Goal: Task Accomplishment & Management: Use online tool/utility

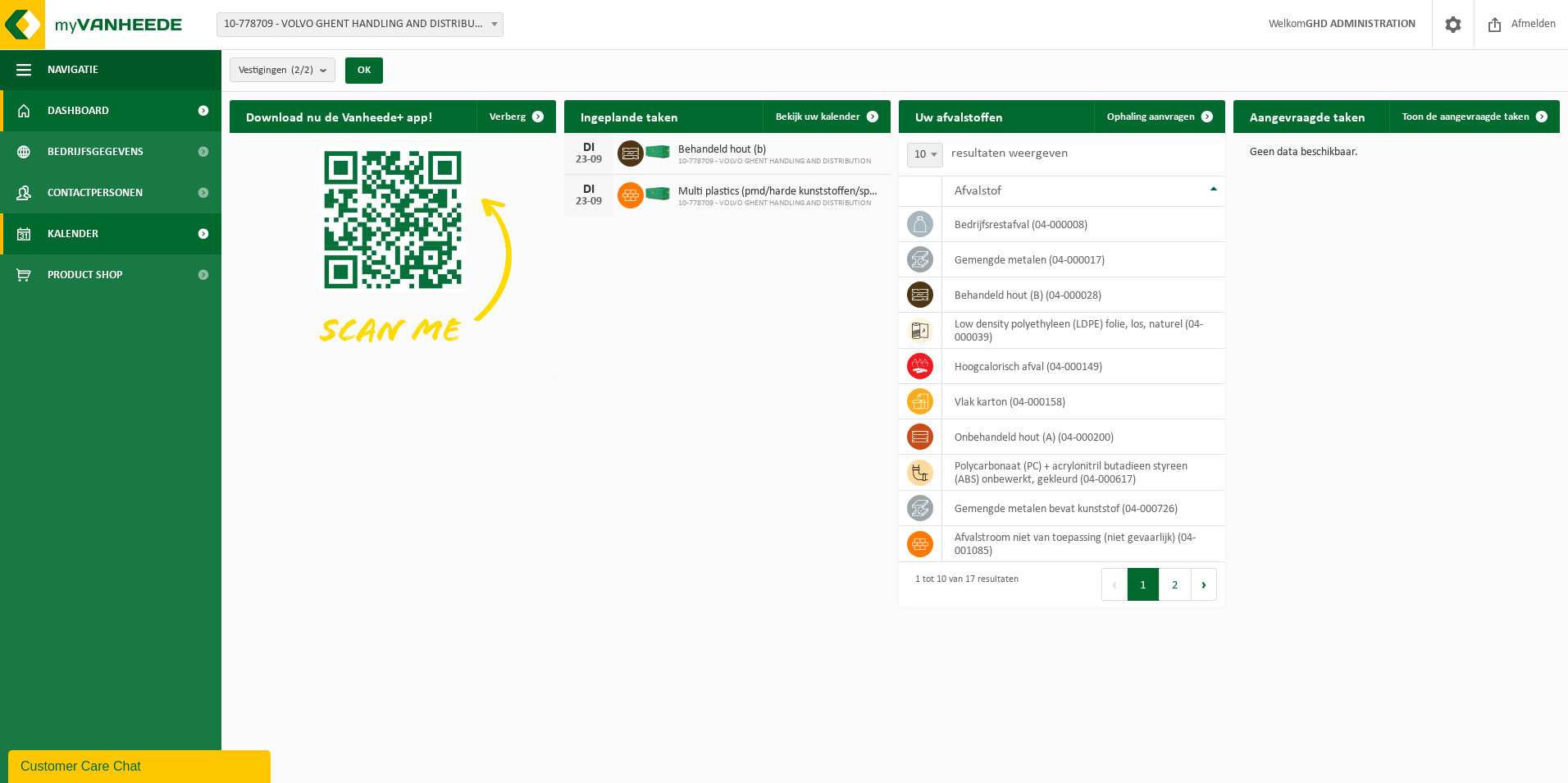
click at [70, 226] on span "Kalender" at bounding box center [73, 234] width 51 height 41
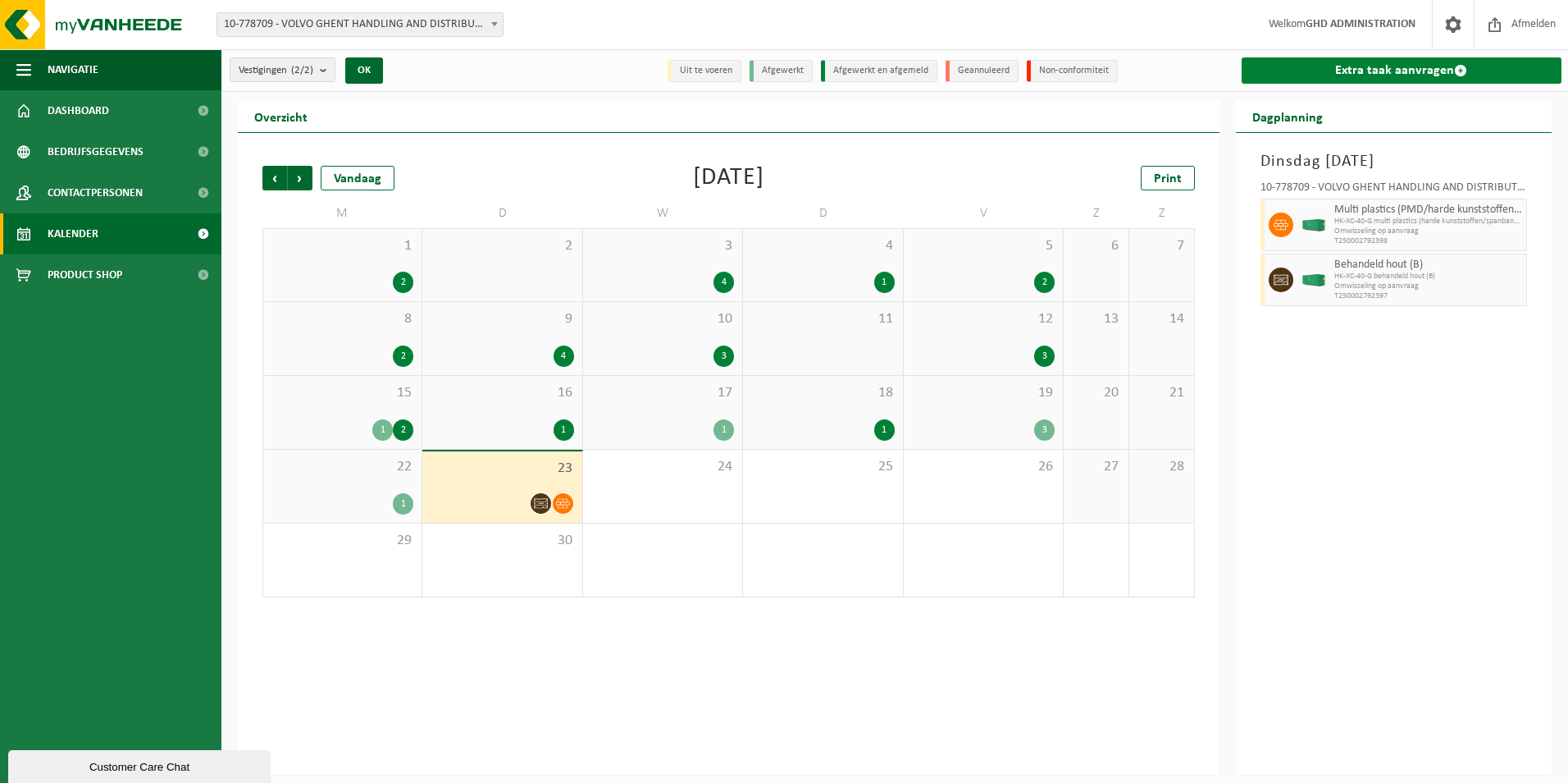
click at [1425, 66] on link "Extra taak aanvragen" at bounding box center [1401, 70] width 321 height 26
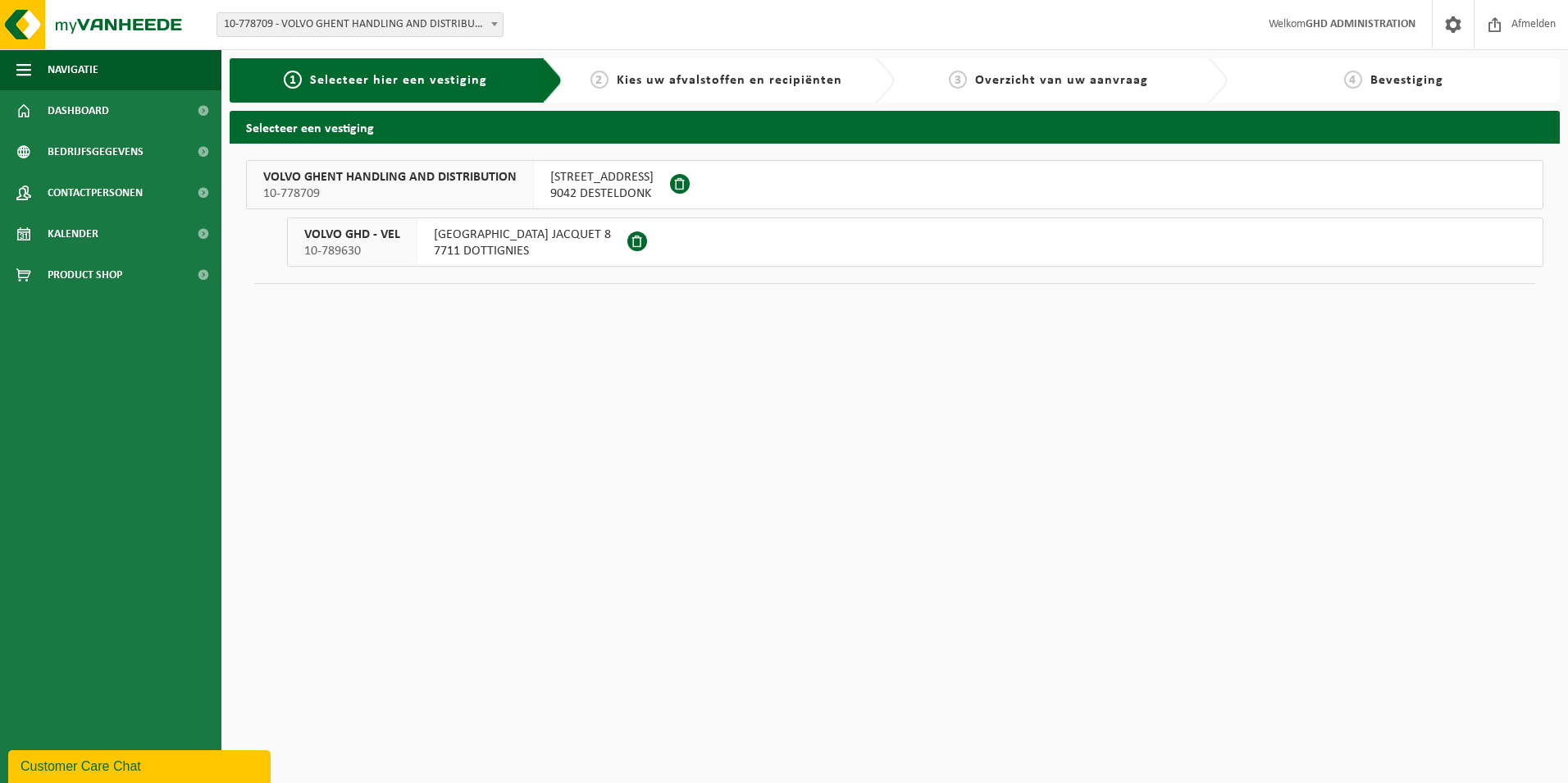
click at [610, 191] on span "9042 DESTELDONK" at bounding box center [601, 193] width 103 height 17
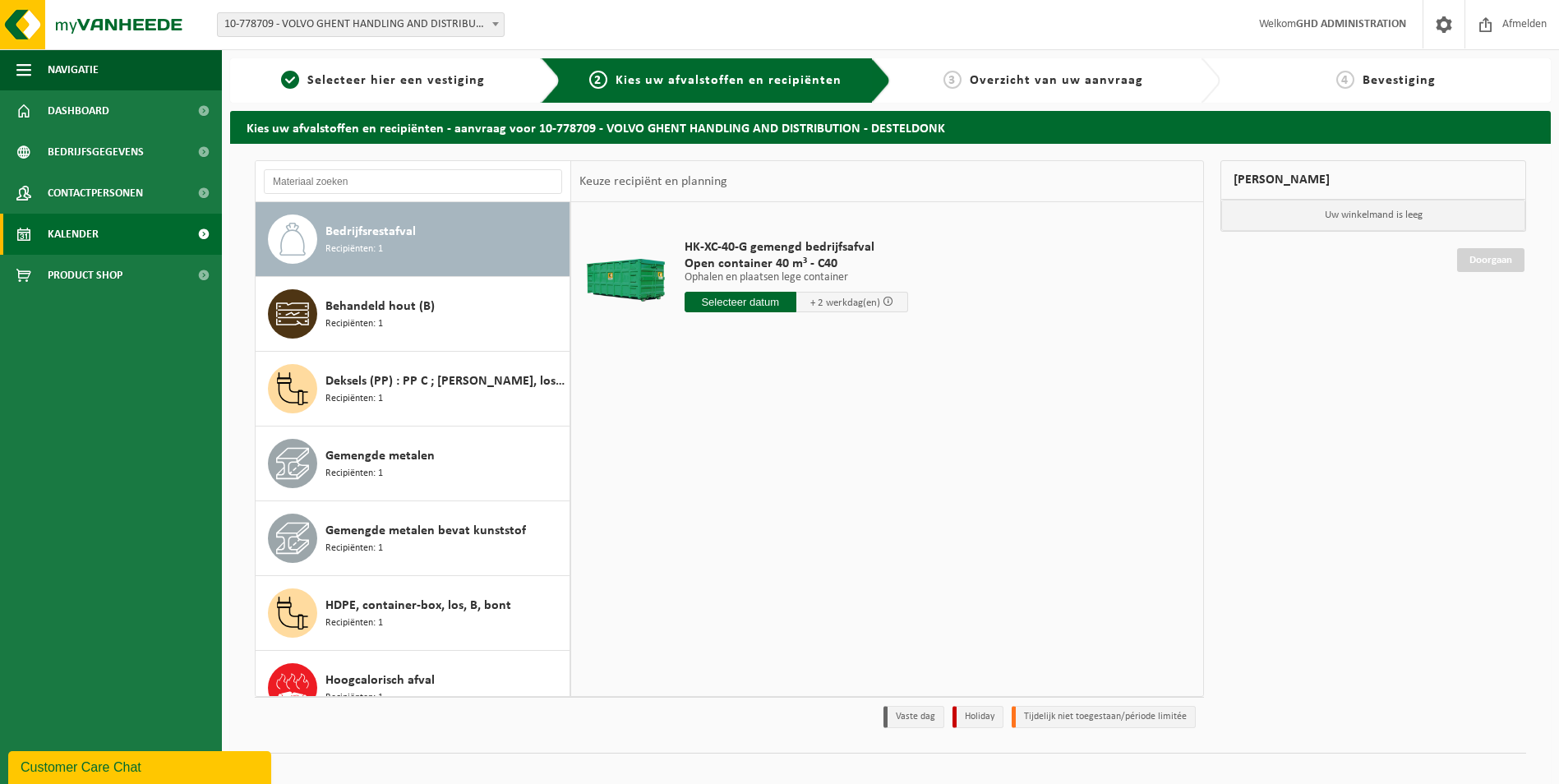
click at [85, 226] on span "Kalender" at bounding box center [73, 234] width 51 height 41
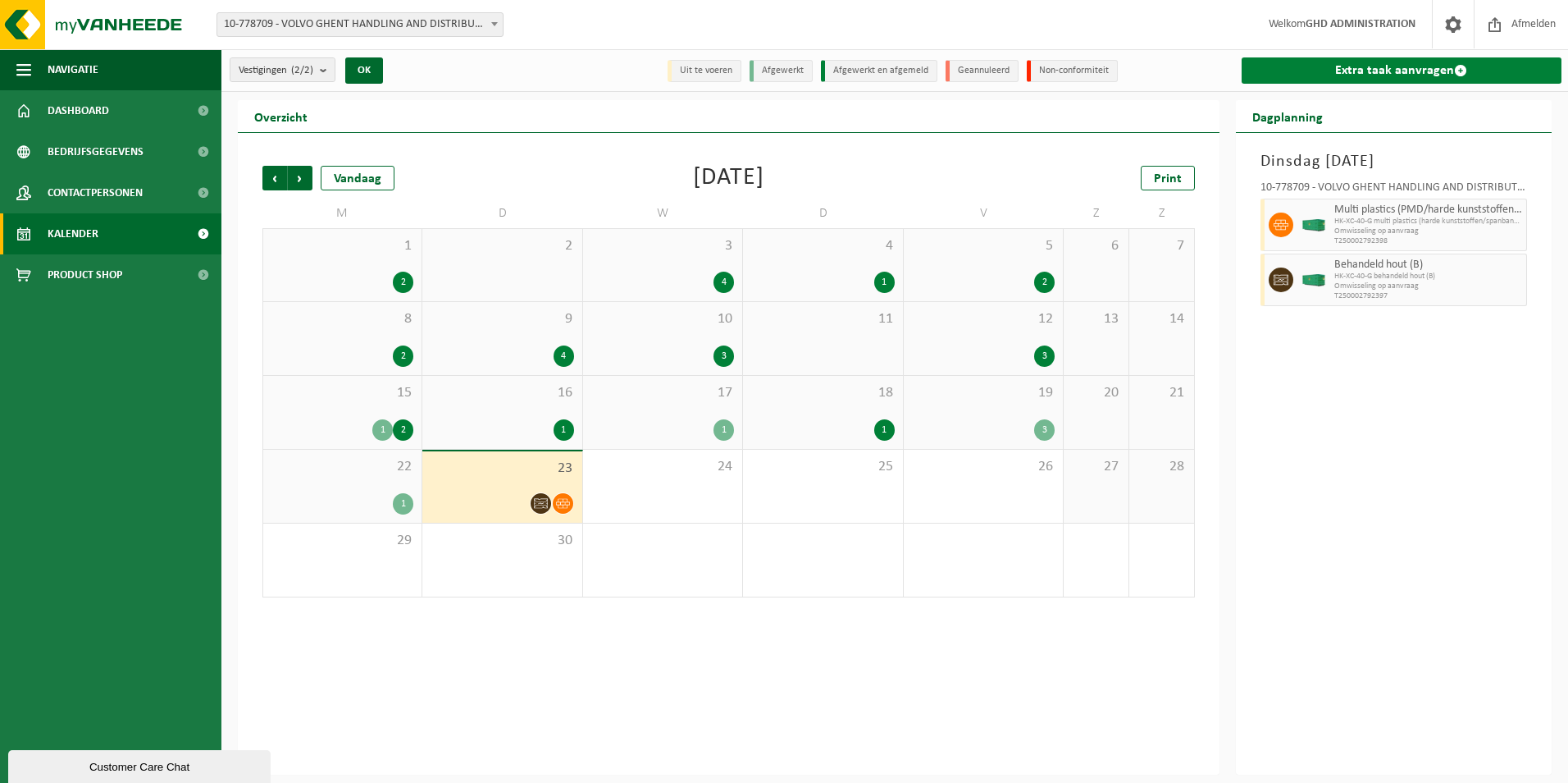
click at [1406, 64] on link "Extra taak aanvragen" at bounding box center [1401, 70] width 321 height 26
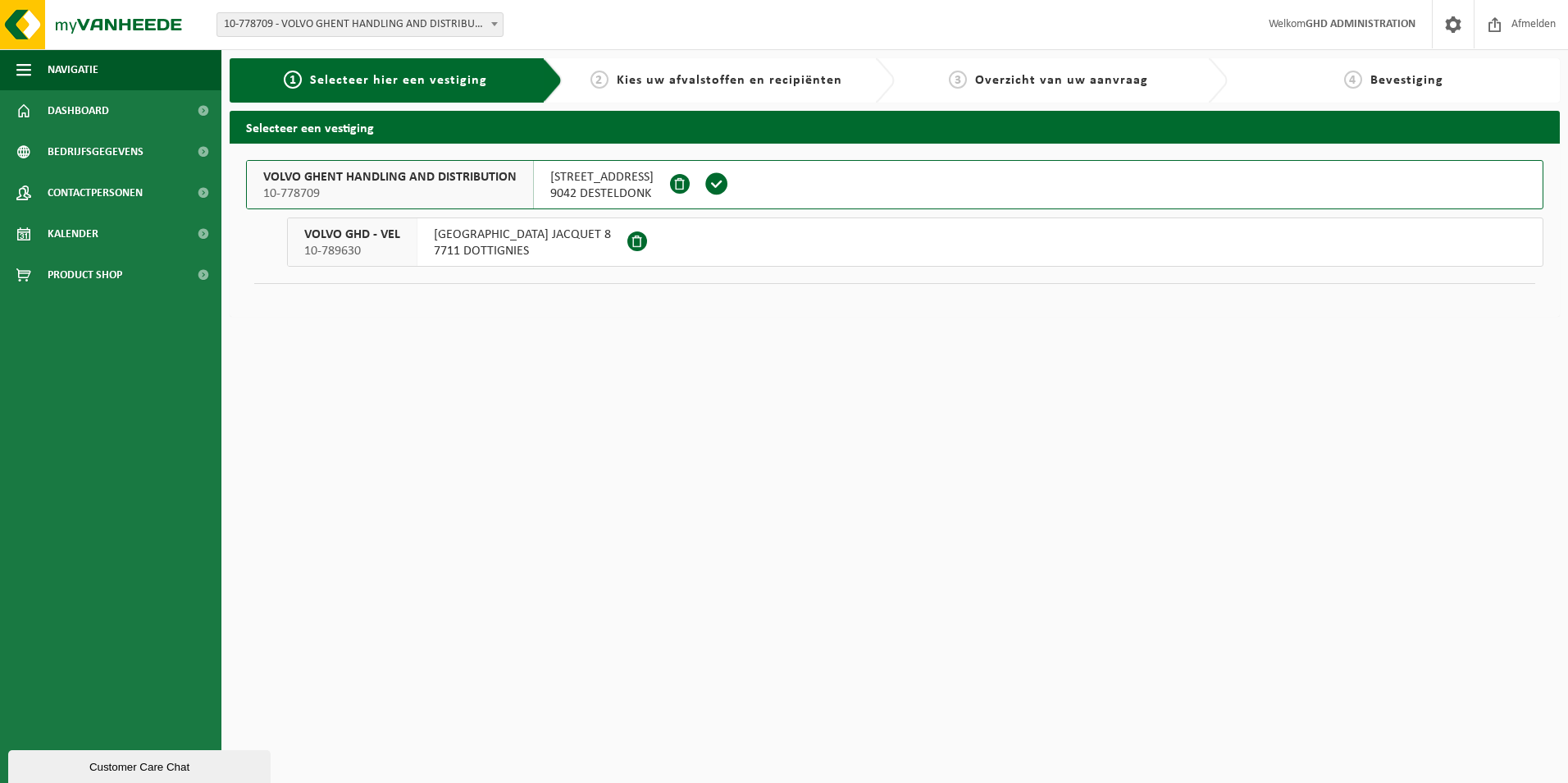
click at [662, 182] on div "SKALDENSTRAAT 102 9042 DESTELDONK" at bounding box center [602, 184] width 136 height 48
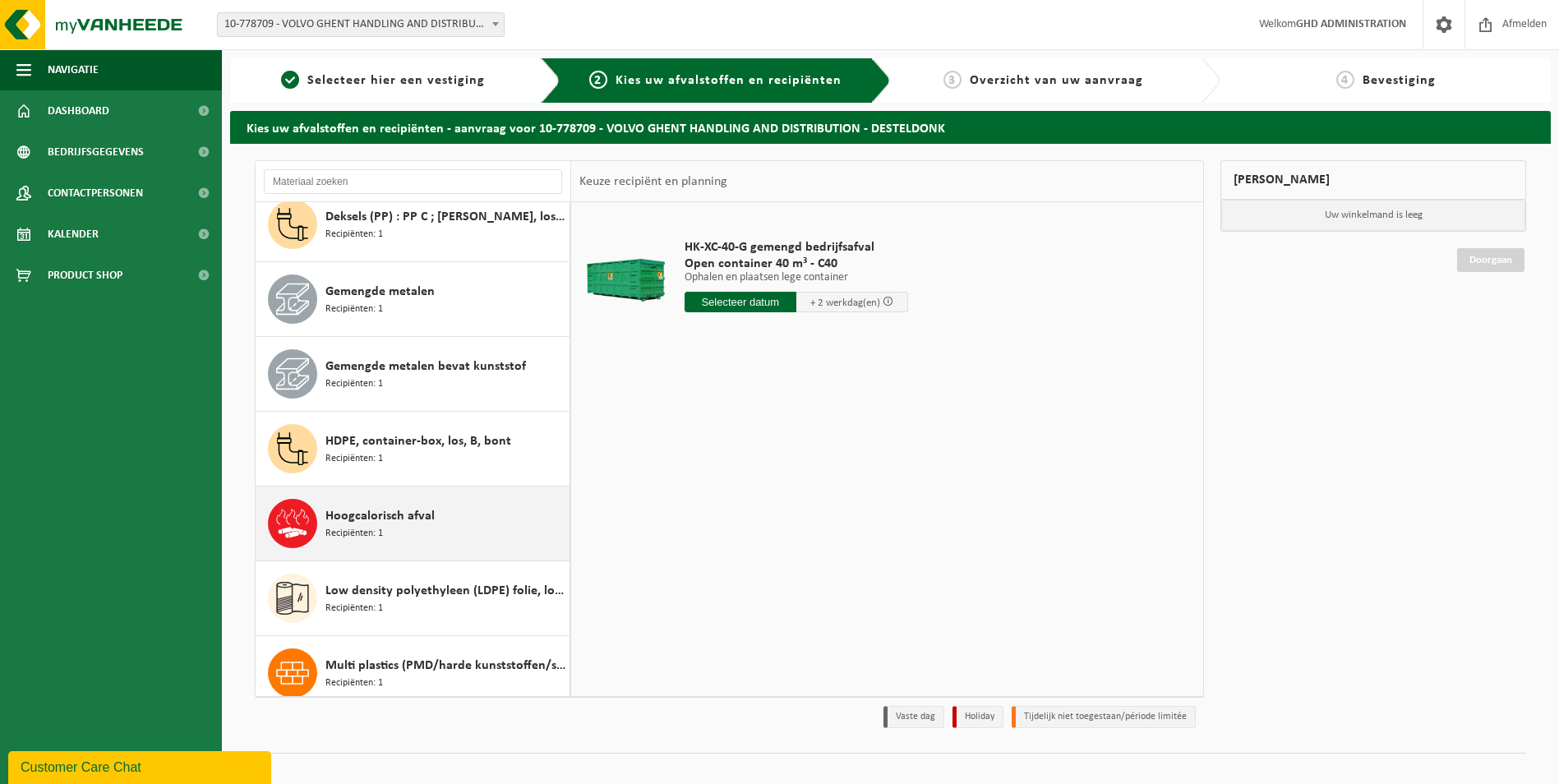
scroll to position [247, 0]
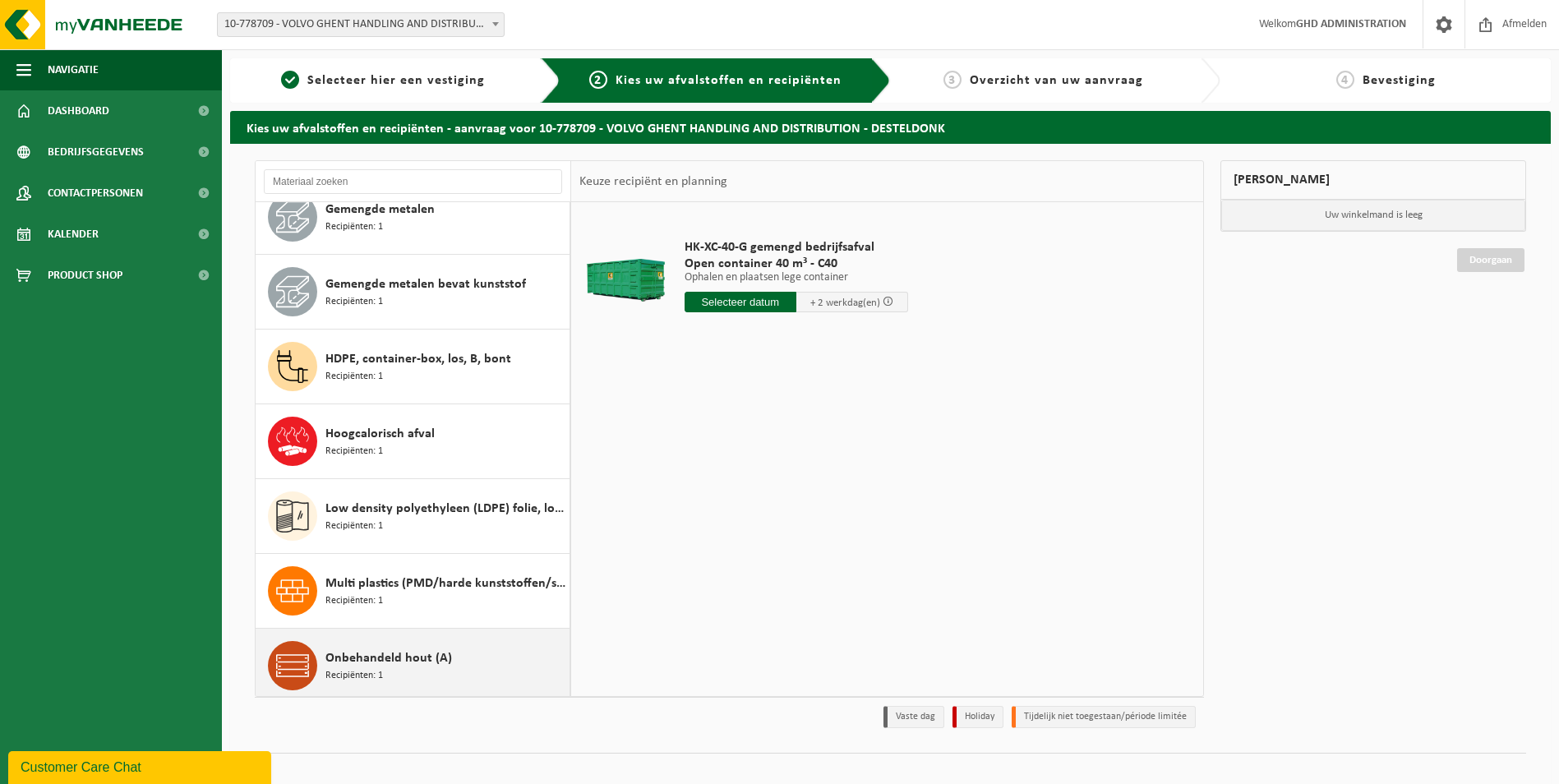
click at [415, 662] on span "Onbehandeld hout (A)" at bounding box center [388, 658] width 127 height 20
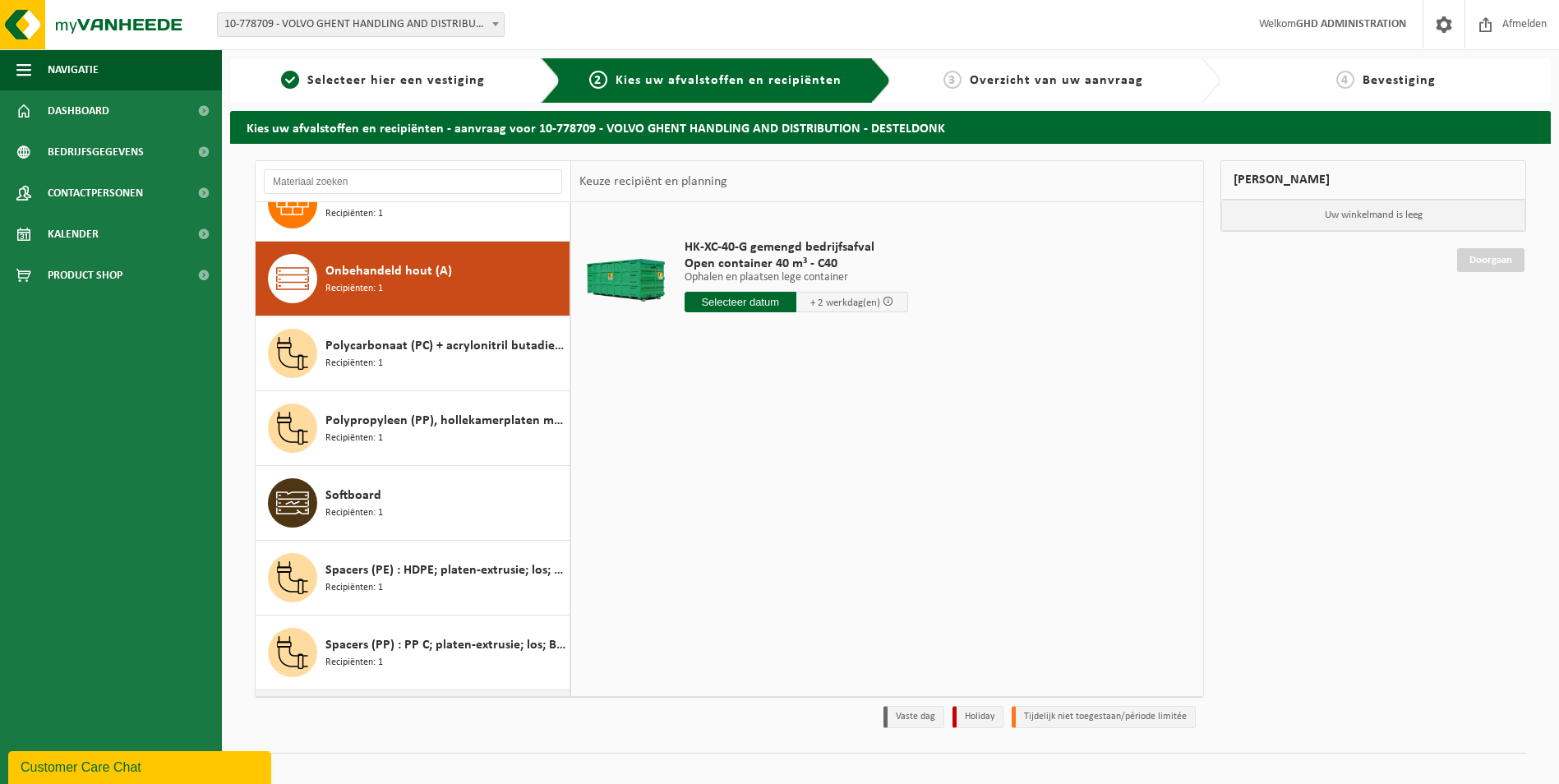
scroll to position [672, 0]
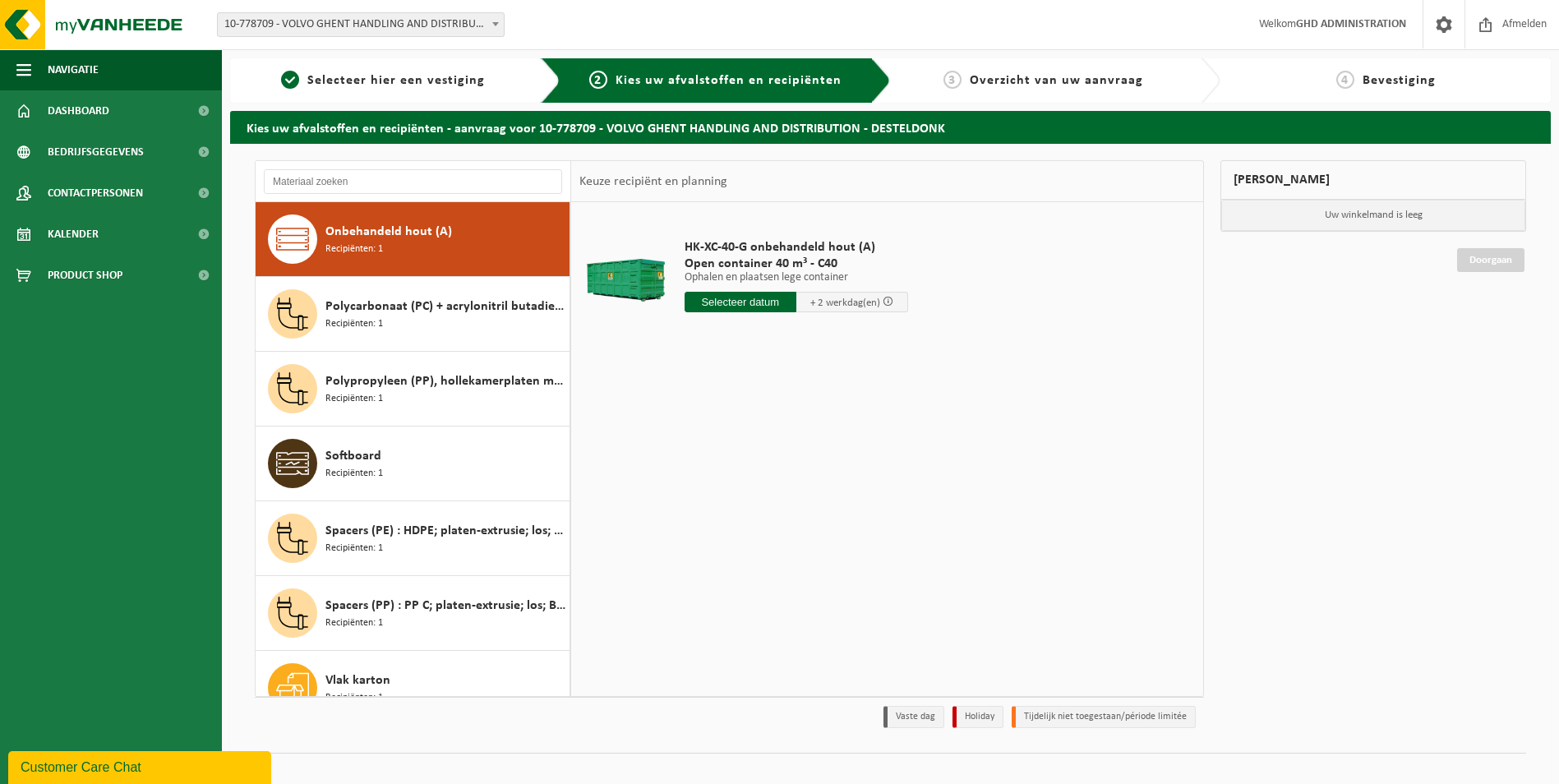
click at [728, 300] on input "text" at bounding box center [740, 302] width 112 height 20
click at [751, 475] on div "24" at bounding box center [757, 474] width 29 height 26
type input "Van 2025-09-24"
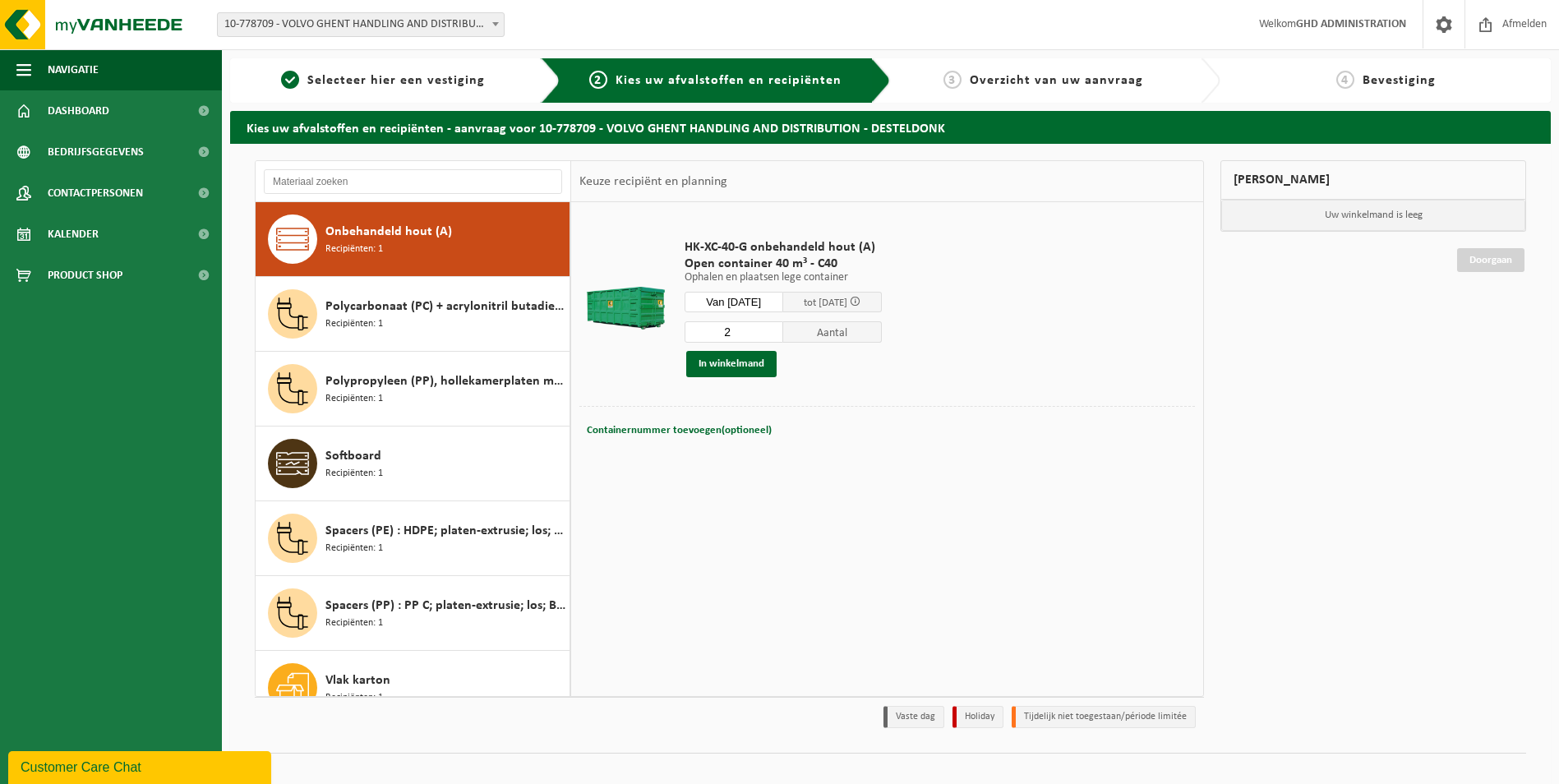
type input "2"
click at [783, 328] on input "2" at bounding box center [734, 331] width 99 height 21
click at [741, 367] on button "In winkelmand" at bounding box center [731, 363] width 91 height 26
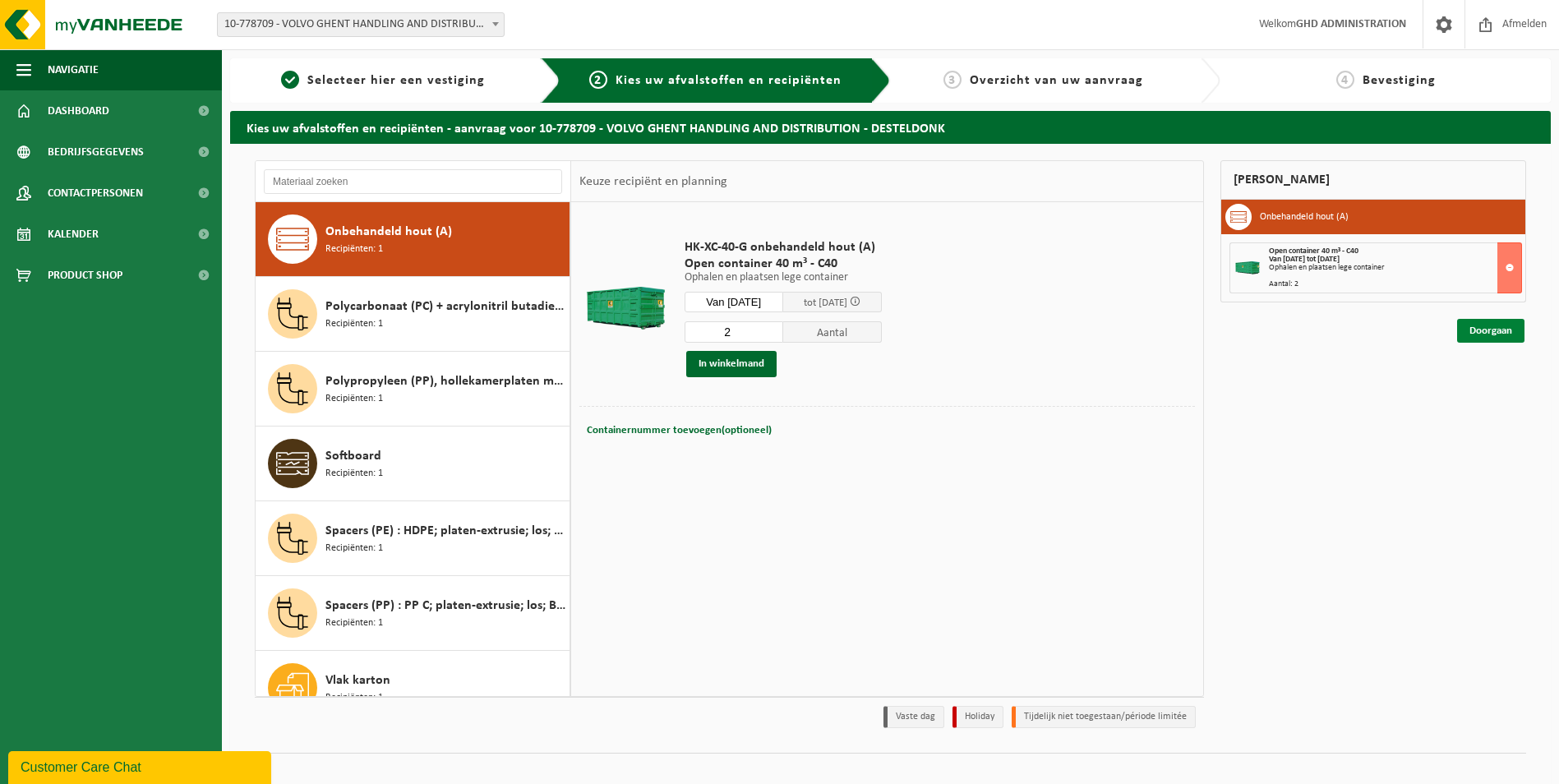
click at [1501, 325] on link "Doorgaan" at bounding box center [1490, 330] width 67 height 23
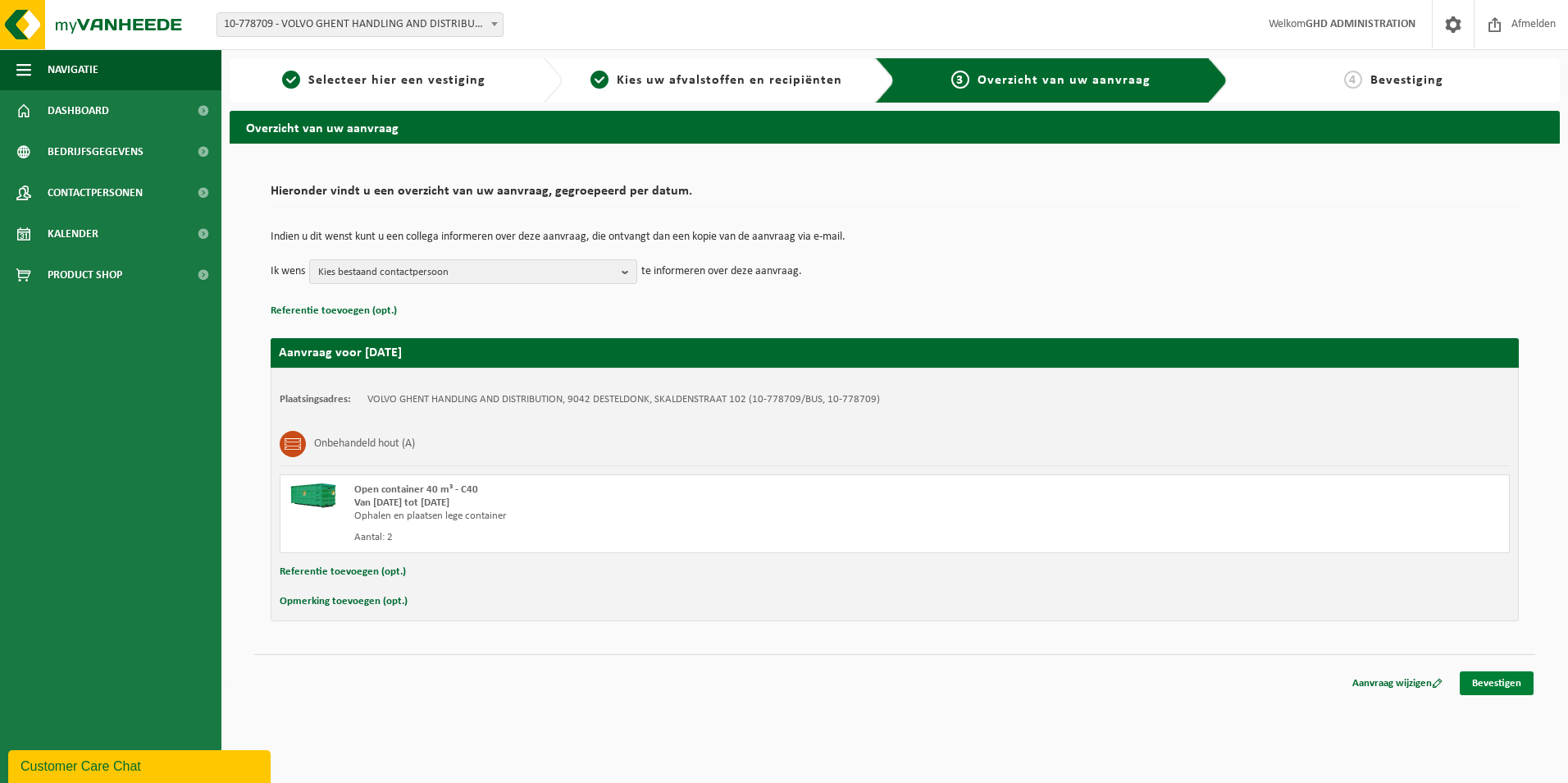
click at [1510, 682] on link "Bevestigen" at bounding box center [1497, 683] width 74 height 23
